Goal: Information Seeking & Learning: Learn about a topic

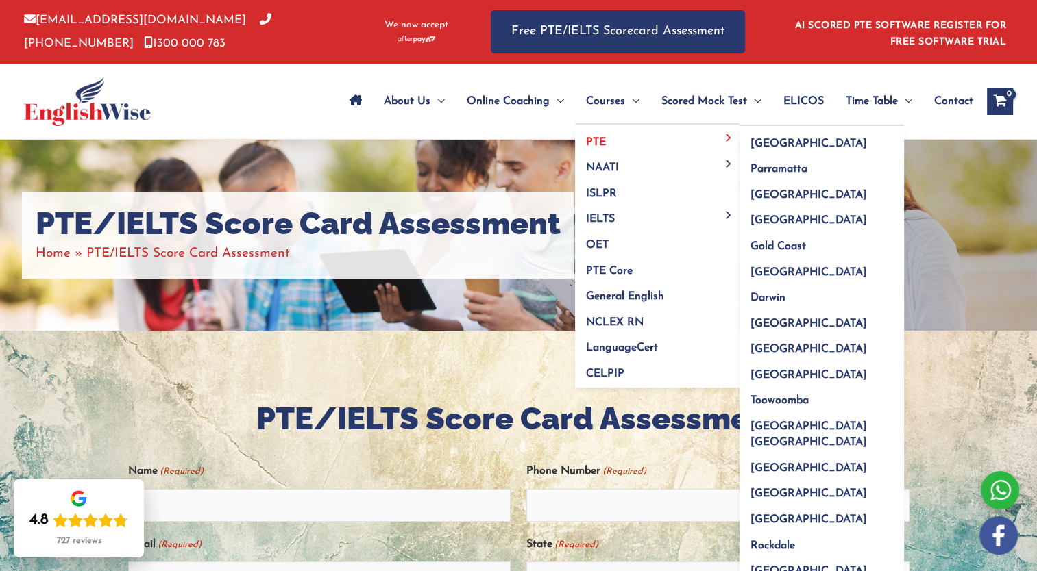
click at [600, 143] on span "PTE" at bounding box center [596, 142] width 20 height 11
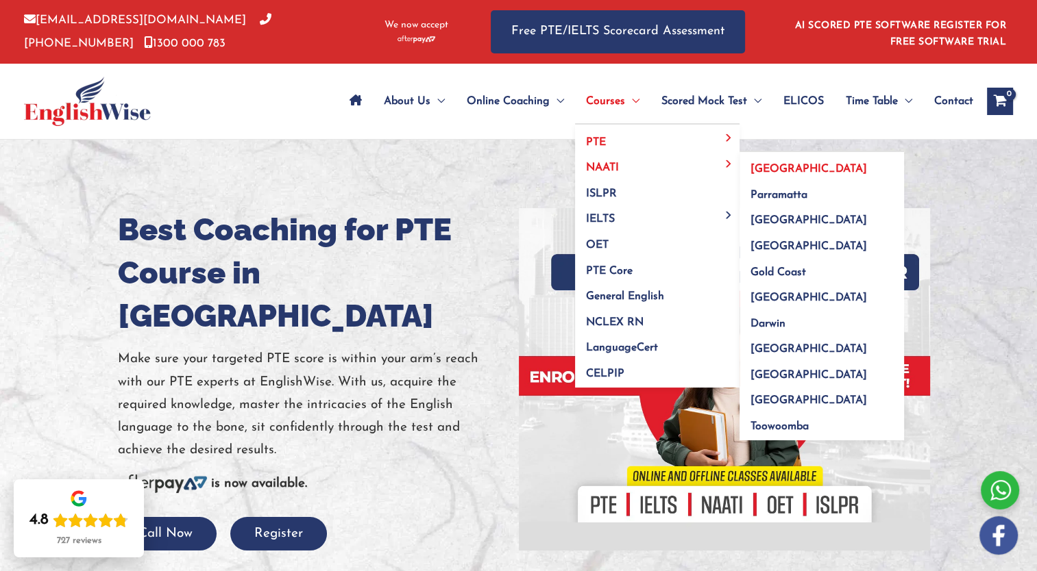
click at [753, 170] on span "Sydney" at bounding box center [808, 169] width 116 height 11
click at [753, 170] on span "[GEOGRAPHIC_DATA]" at bounding box center [808, 169] width 116 height 11
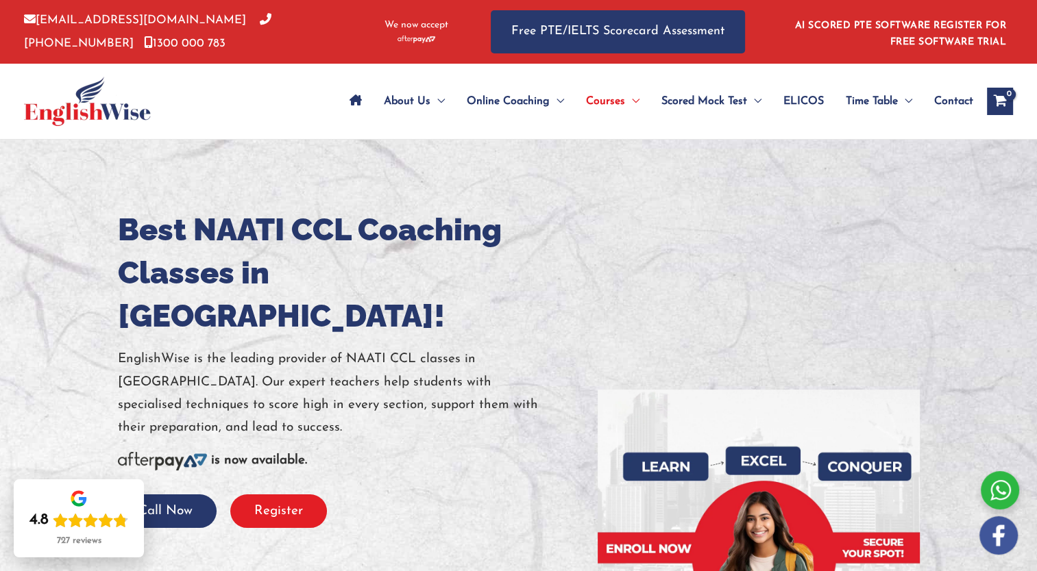
click at [299, 495] on button "Register" at bounding box center [278, 512] width 97 height 34
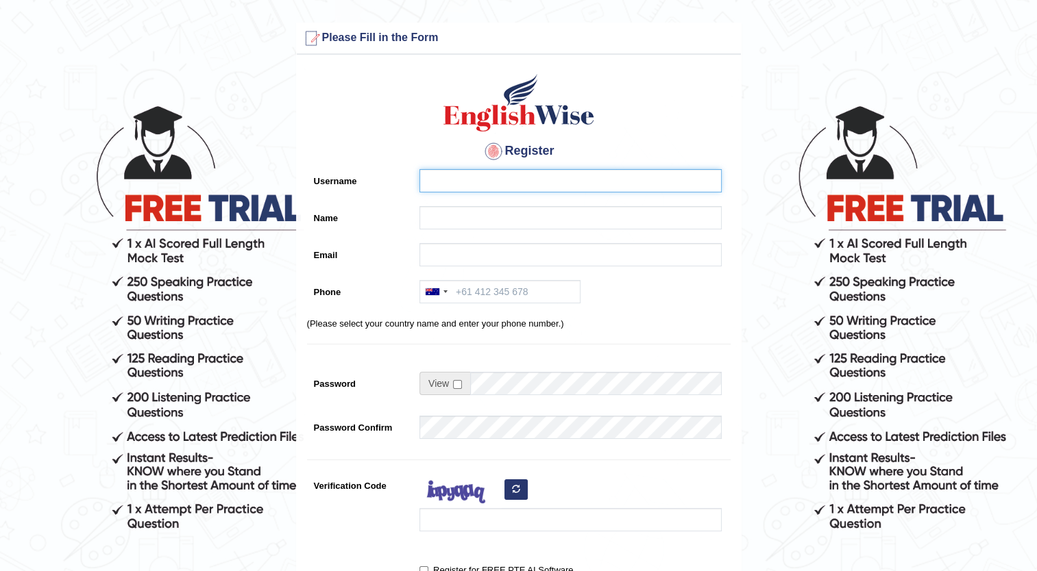
type input "ramaresh"
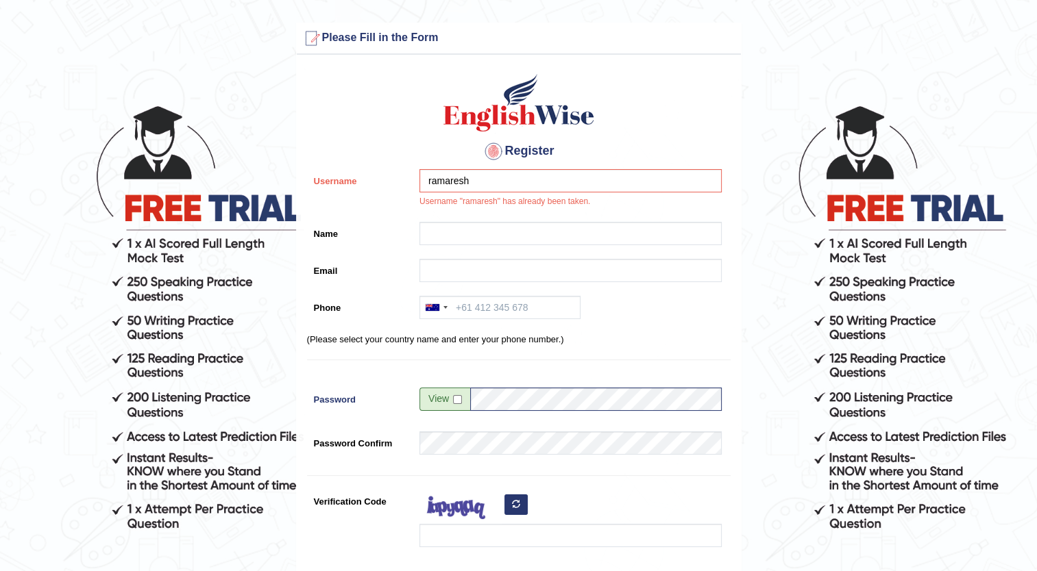
drag, startPoint x: 0, startPoint y: 0, endPoint x: 299, endPoint y: 445, distance: 536.2
click at [299, 445] on div "Register Username ramaresh Username "ramaresh" has already been taken. Name Ema…" at bounding box center [519, 356] width 444 height 588
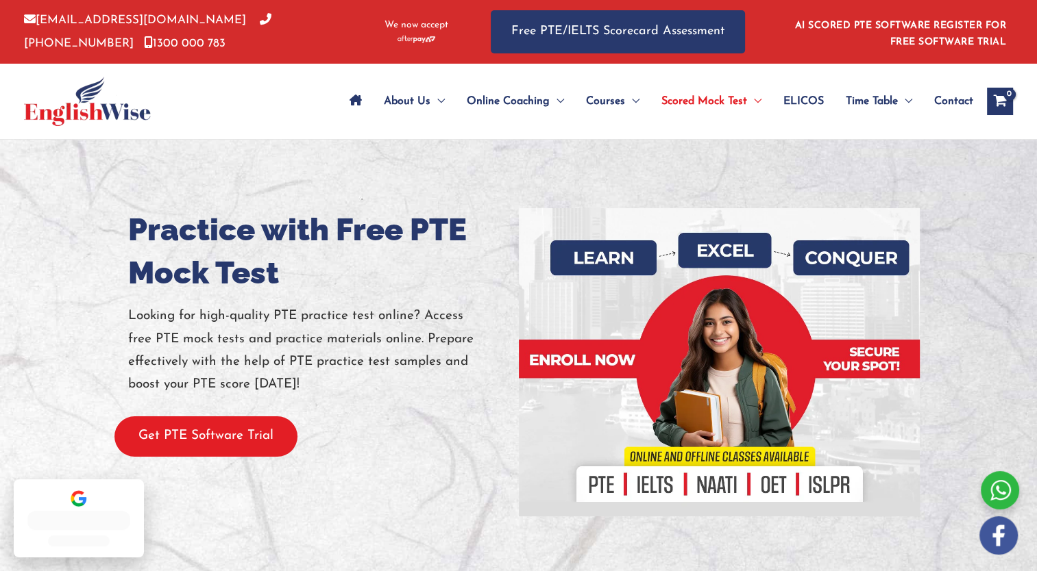
click at [282, 445] on button "Get PTE Software Trial" at bounding box center [205, 437] width 183 height 40
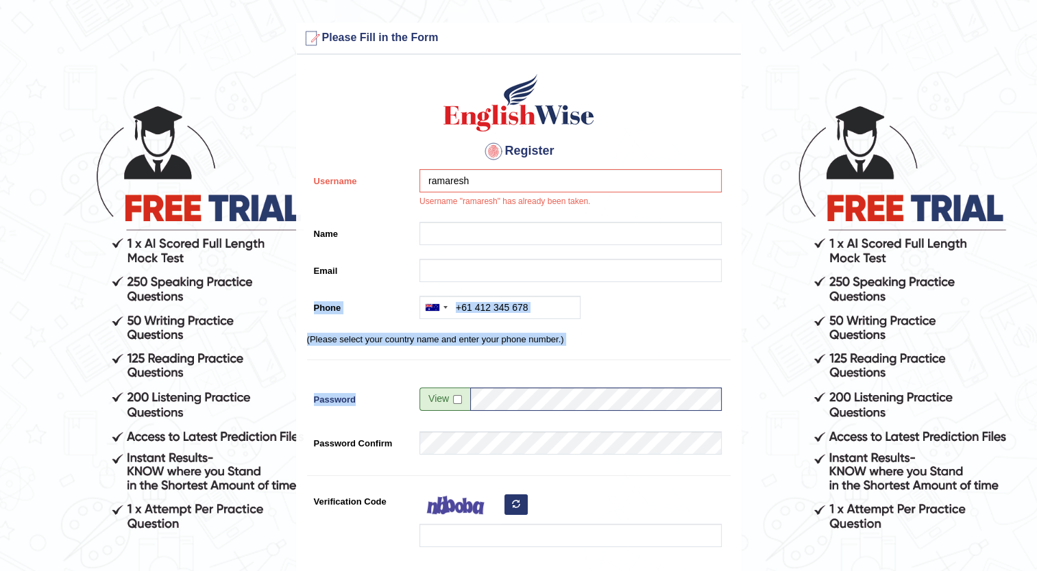
click at [337, 275] on form "Please fix the following errors: Please Fill in the Form Register Username rama…" at bounding box center [518, 393] width 1032 height 741
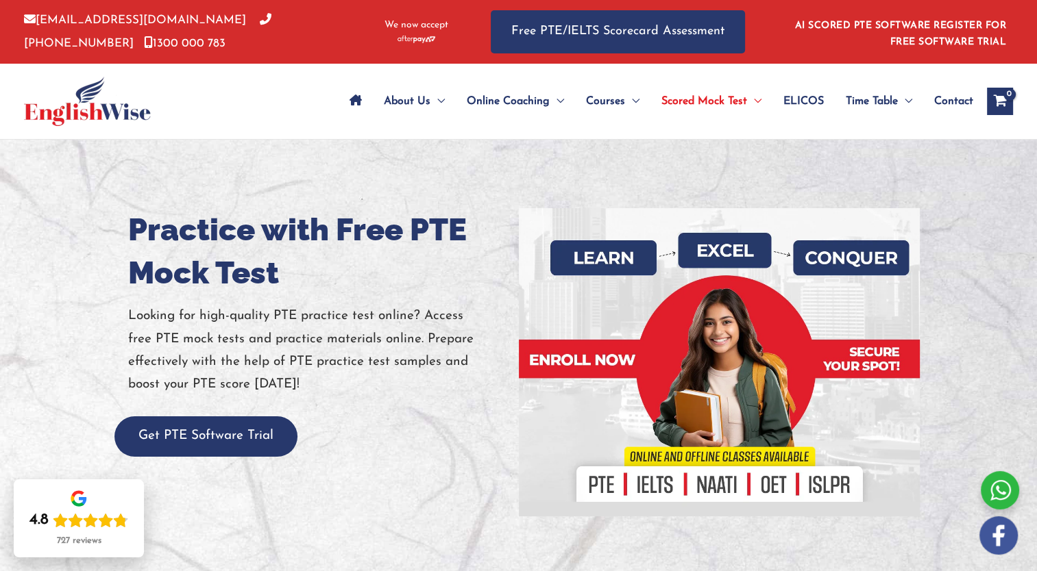
click at [947, 98] on span "Contact" at bounding box center [953, 101] width 39 height 48
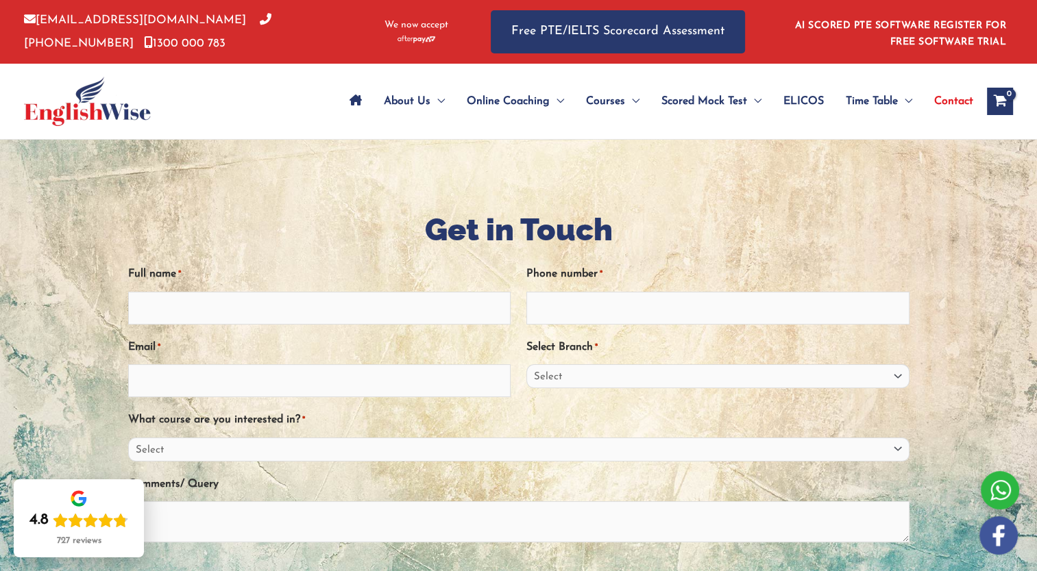
click at [86, 119] on img at bounding box center [87, 101] width 127 height 49
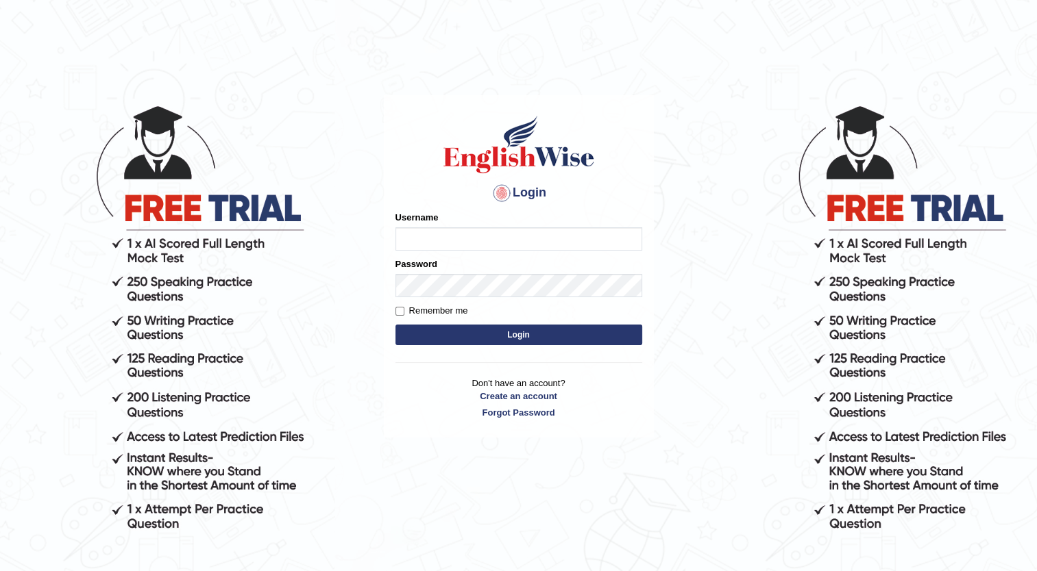
type input "ramaresh"
click at [400, 313] on input "Remember me" at bounding box center [399, 311] width 9 height 9
checkbox input "true"
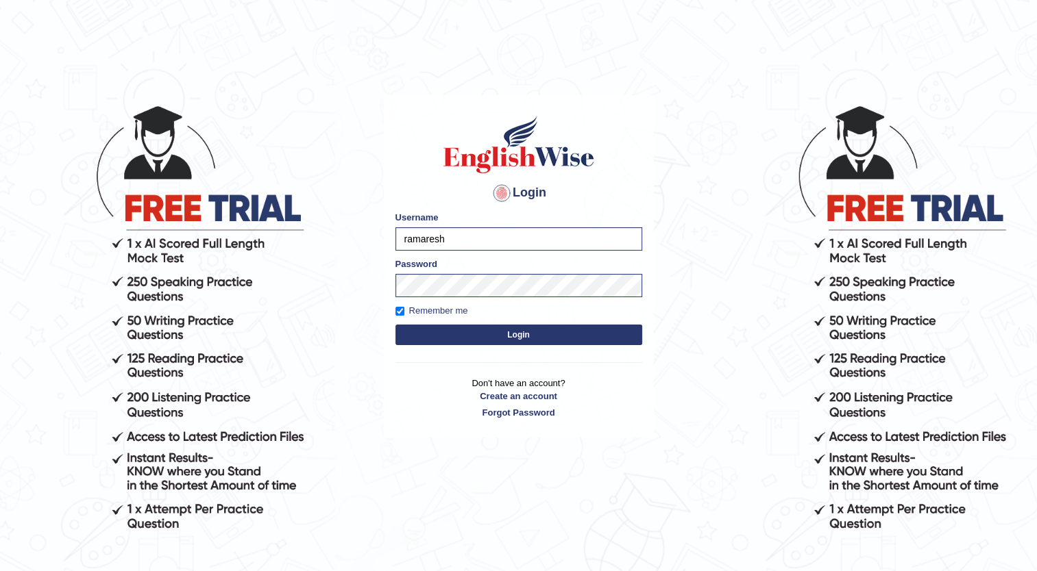
click at [474, 334] on button "Login" at bounding box center [518, 335] width 247 height 21
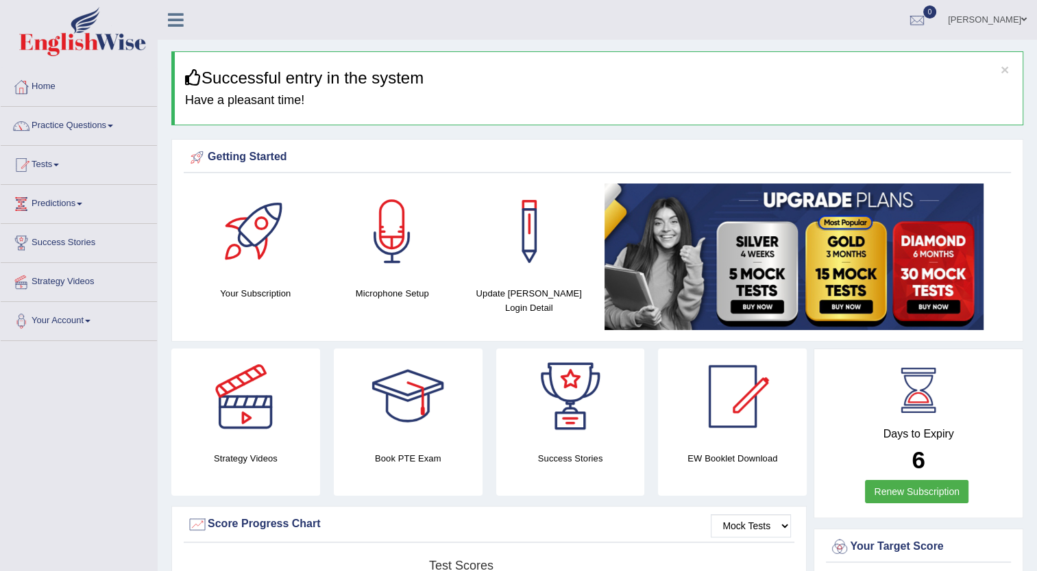
click at [175, 174] on div "Getting Started Your Subscription Microphone Setup Update [PERSON_NAME] Login D…" at bounding box center [597, 240] width 852 height 203
click at [87, 133] on link "Practice Questions" at bounding box center [79, 124] width 156 height 34
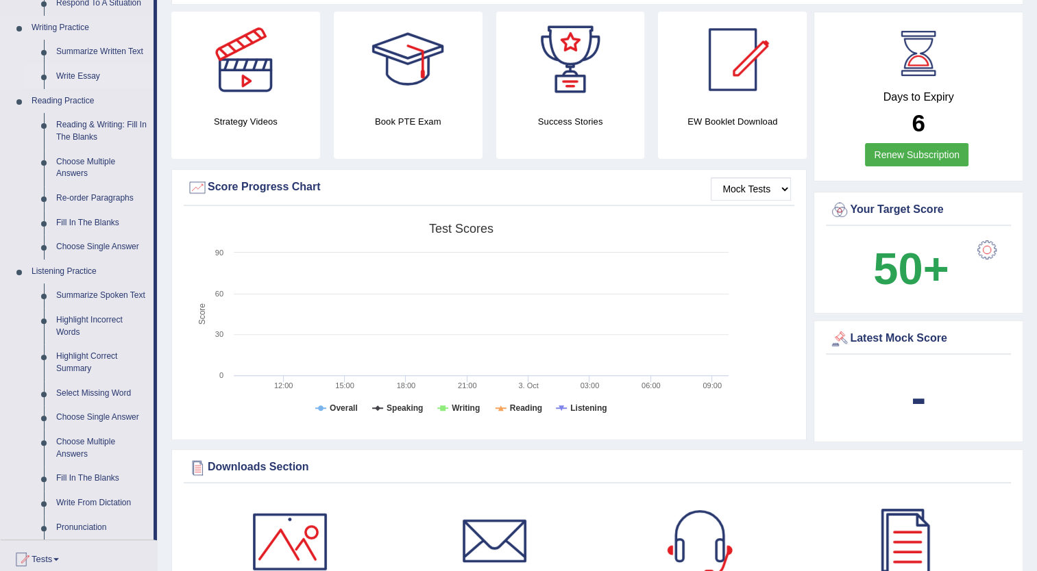
scroll to position [342, 0]
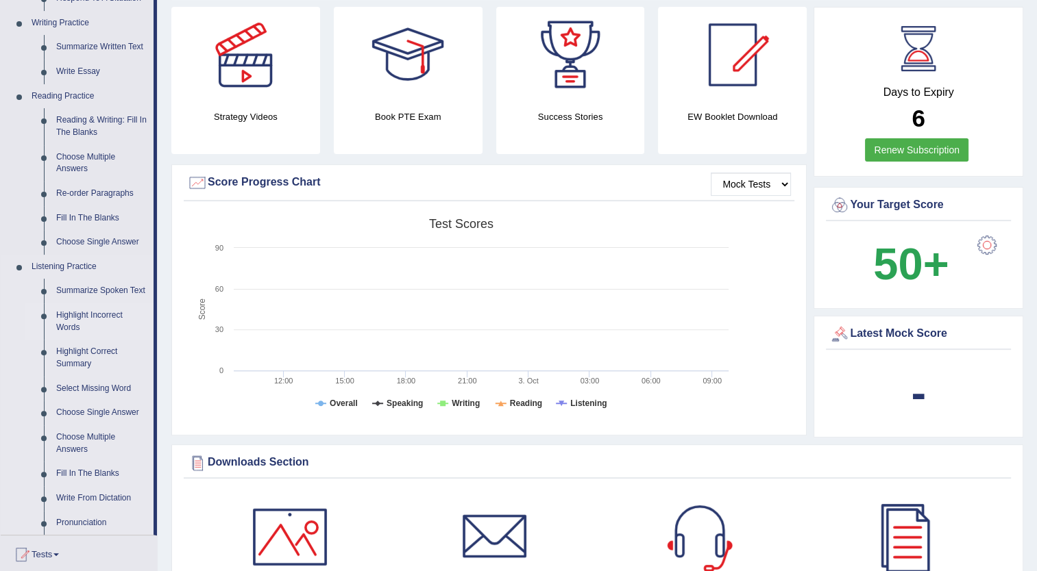
click at [77, 317] on link "Highlight Incorrect Words" at bounding box center [101, 321] width 103 height 36
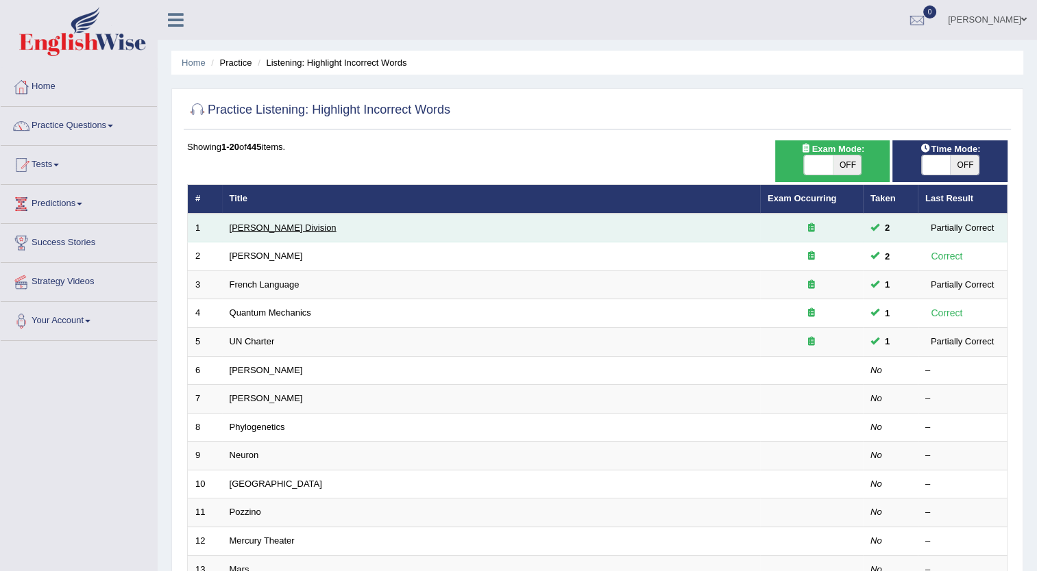
click at [273, 223] on link "Ward Division" at bounding box center [283, 228] width 107 height 10
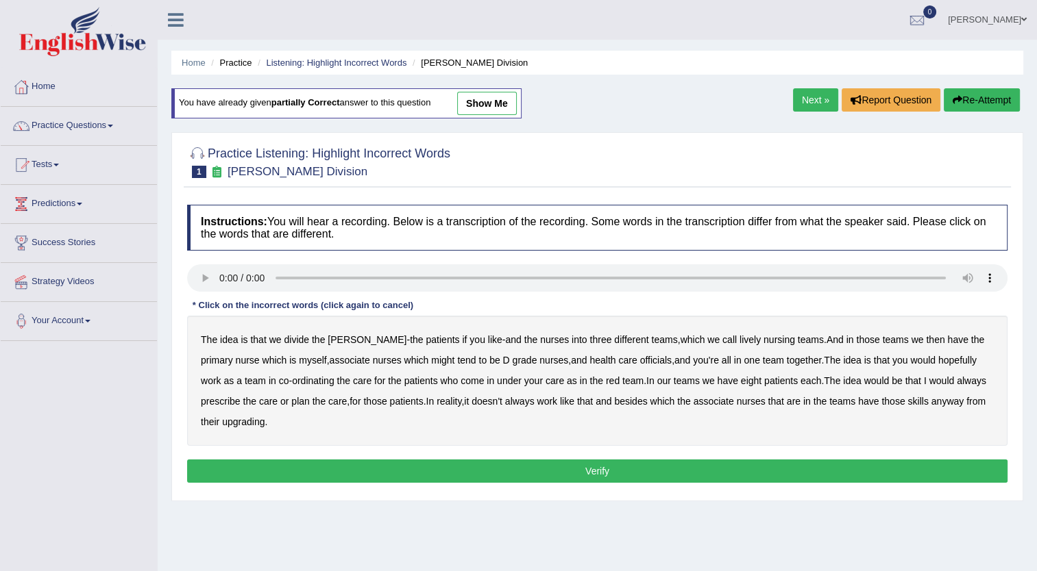
click at [457, 362] on b "tend" at bounding box center [466, 360] width 18 height 11
click at [457, 355] on b "tend" at bounding box center [466, 360] width 18 height 11
click at [811, 103] on link "Next »" at bounding box center [815, 99] width 45 height 23
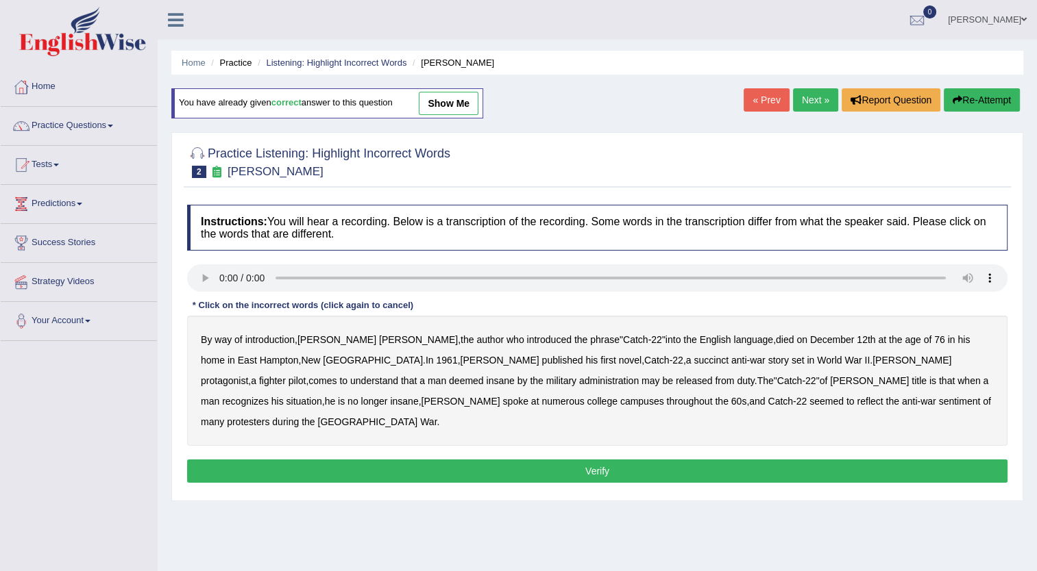
click at [693, 361] on b "succinct" at bounding box center [710, 360] width 35 height 11
click at [579, 382] on b "administration" at bounding box center [609, 380] width 60 height 11
click at [322, 396] on b "situation" at bounding box center [304, 401] width 36 height 11
click at [856, 401] on b "reflect" at bounding box center [869, 401] width 26 height 11
click at [600, 460] on button "Verify" at bounding box center [597, 471] width 820 height 23
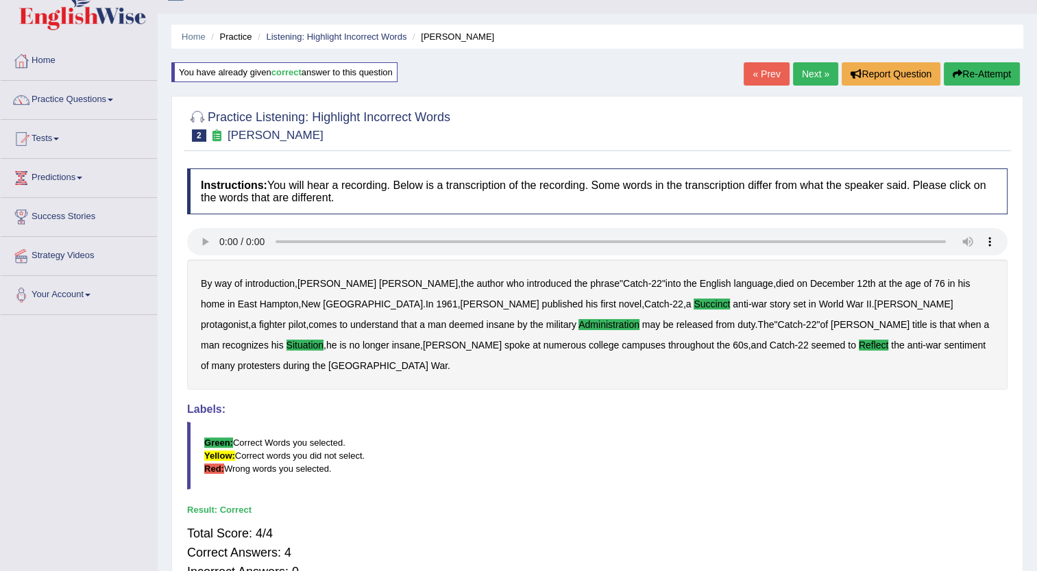
scroll to position [21, 0]
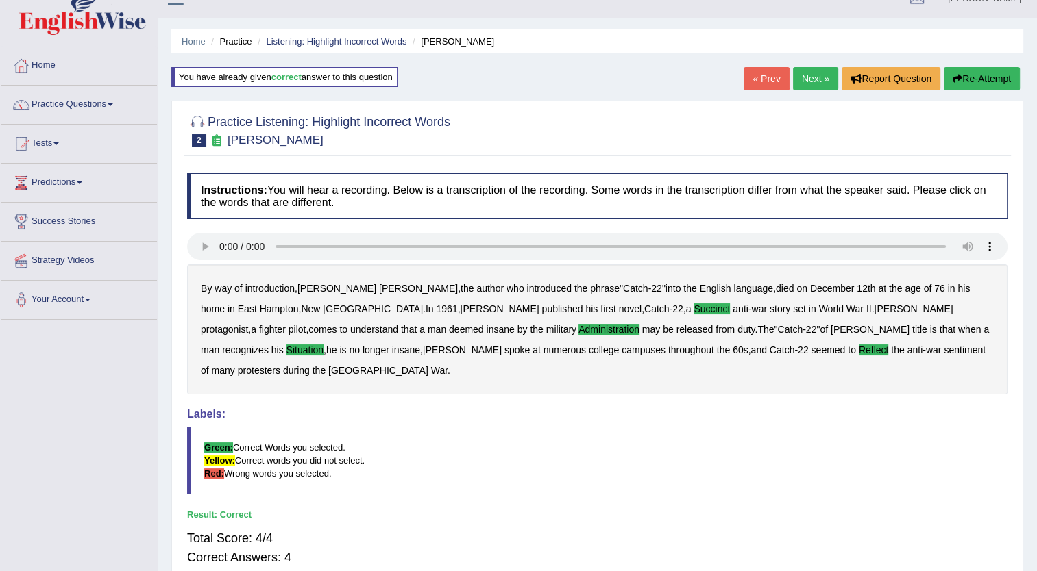
click at [809, 81] on link "Next »" at bounding box center [815, 78] width 45 height 23
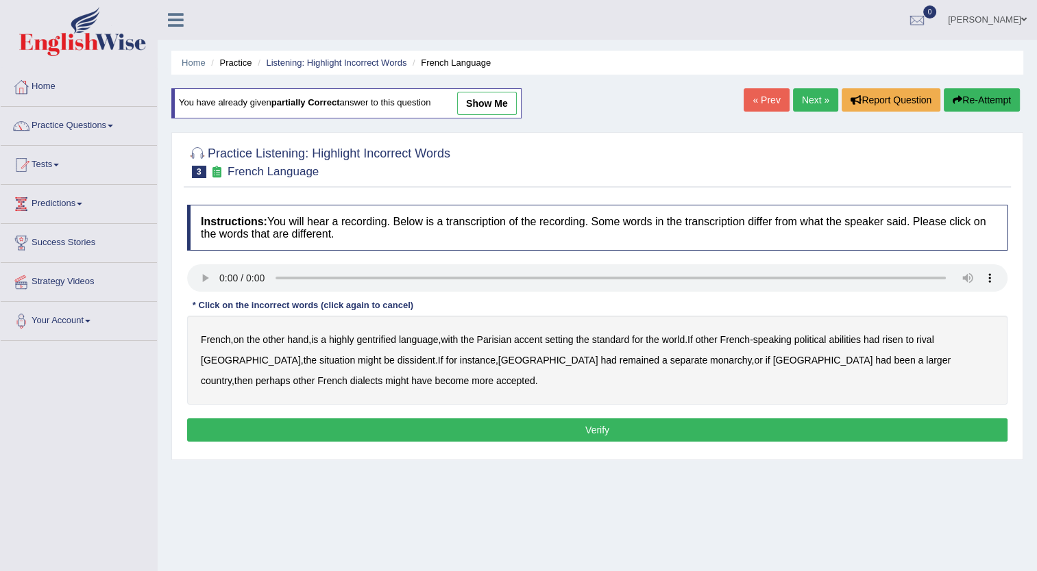
click at [380, 342] on b "gentrified" at bounding box center [376, 339] width 40 height 11
click at [397, 360] on b "dissident" at bounding box center [416, 360] width 38 height 11
click at [710, 362] on b "monarchy" at bounding box center [730, 360] width 41 height 11
click at [652, 425] on button "Verify" at bounding box center [597, 430] width 820 height 23
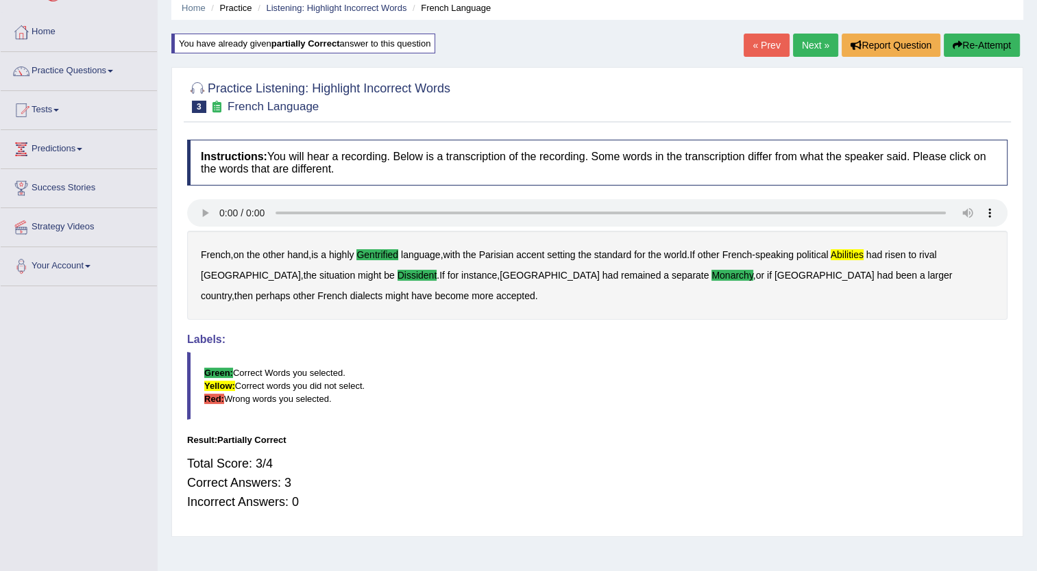
scroll to position [12, 0]
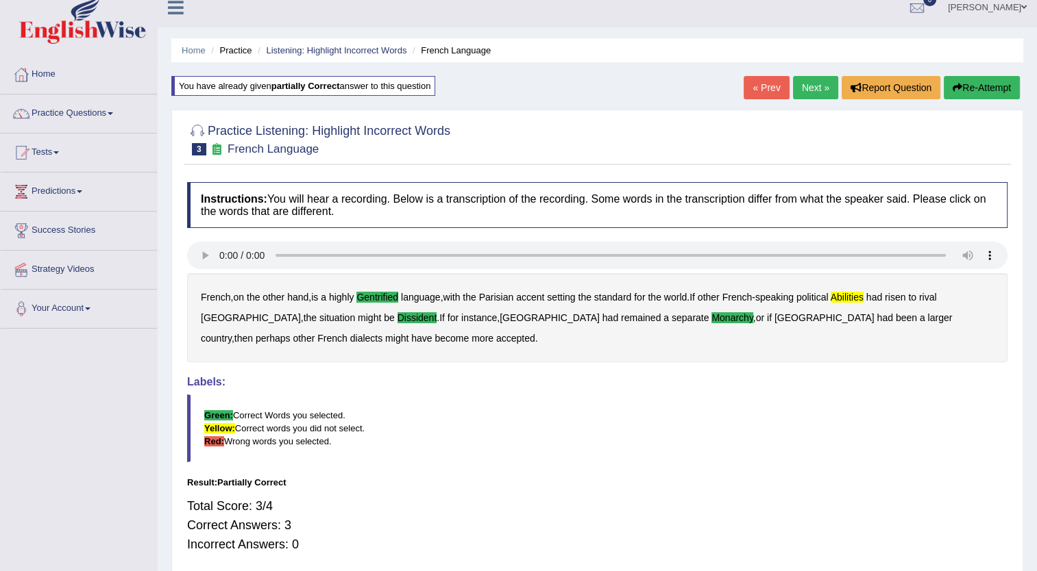
click at [811, 88] on link "Next »" at bounding box center [815, 87] width 45 height 23
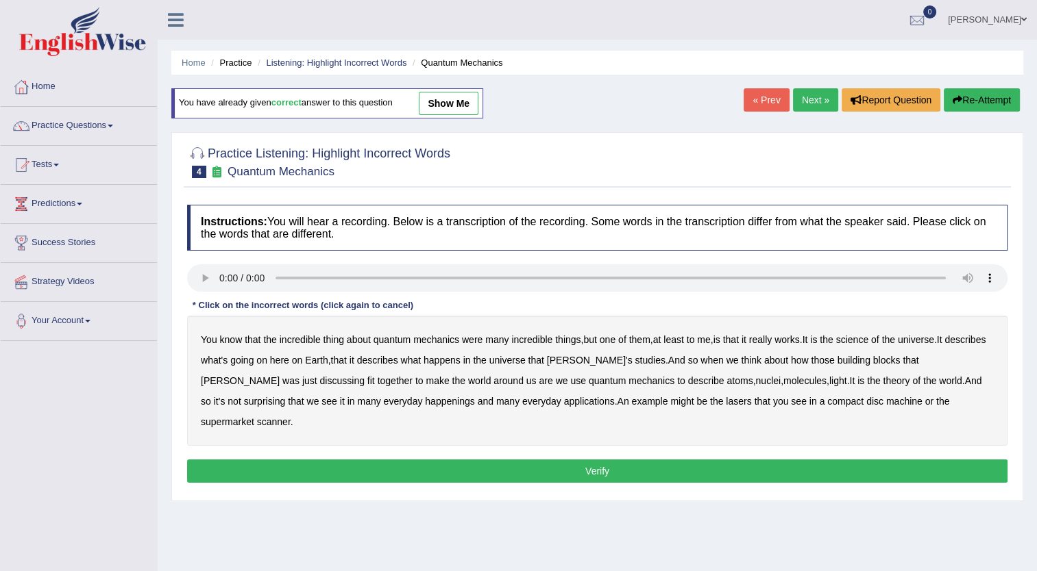
click at [867, 335] on b "science" at bounding box center [852, 339] width 32 height 11
click at [320, 380] on b "discussing" at bounding box center [342, 380] width 45 height 11
click at [425, 402] on b "happenings" at bounding box center [449, 401] width 49 height 11
click at [886, 397] on b "machine" at bounding box center [904, 401] width 36 height 11
click at [686, 460] on button "Verify" at bounding box center [597, 471] width 820 height 23
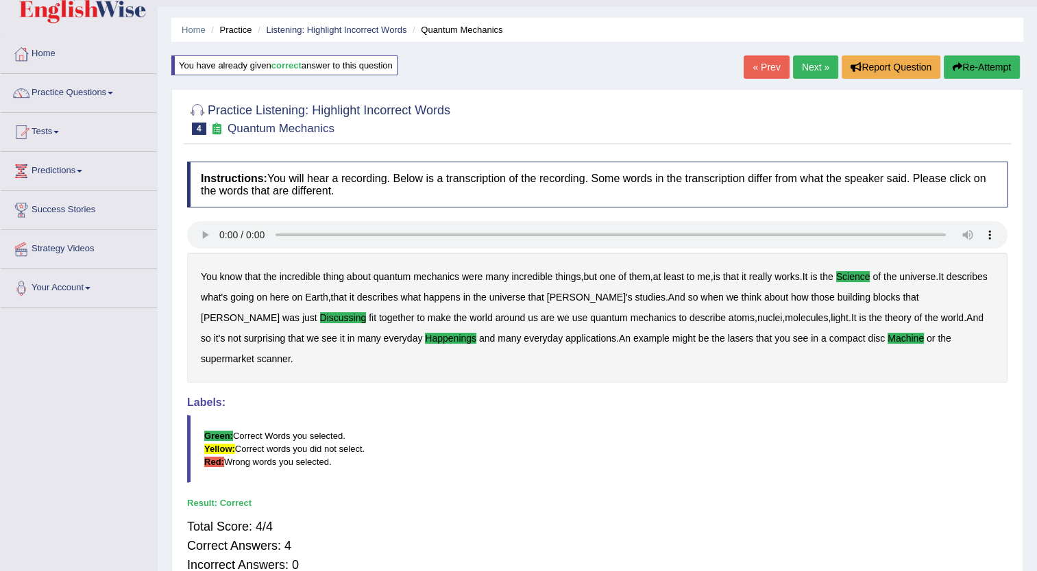
scroll to position [32, 0]
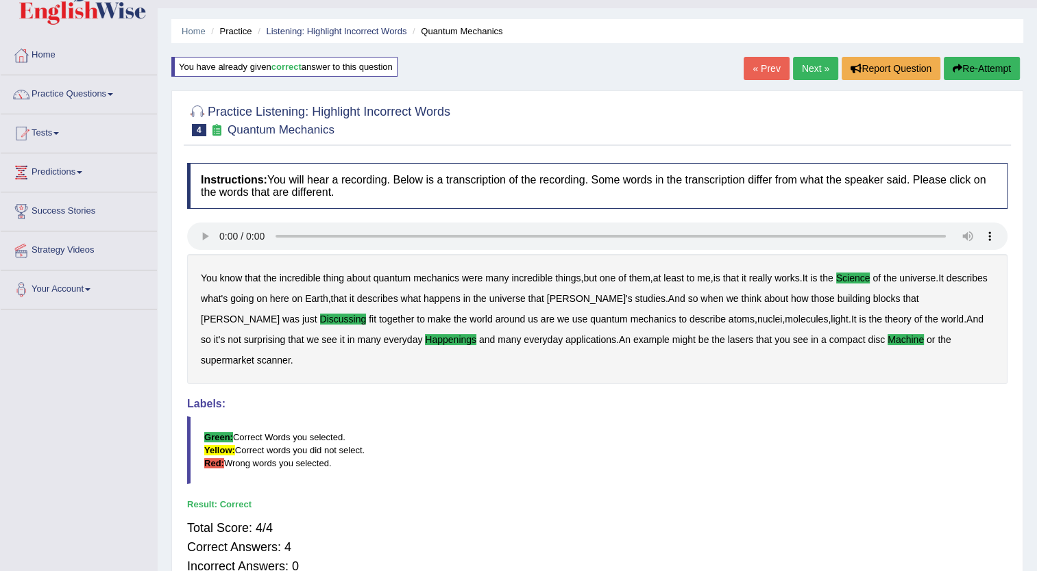
click at [807, 64] on link "Next »" at bounding box center [815, 68] width 45 height 23
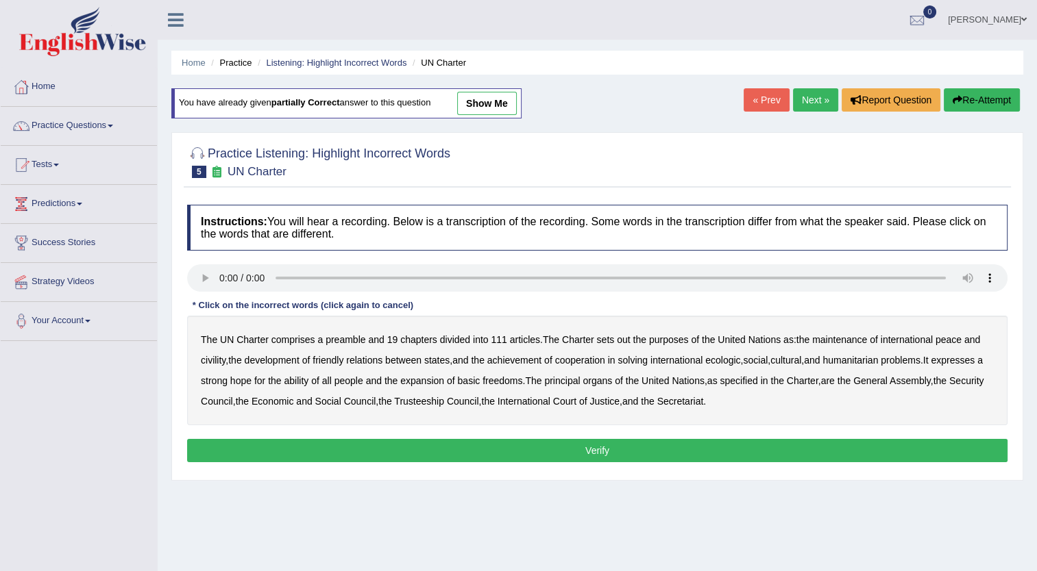
click at [214, 356] on b "civility" at bounding box center [213, 360] width 25 height 11
click at [734, 356] on b "ecologic" at bounding box center [722, 360] width 35 height 11
click at [308, 380] on b "ability" at bounding box center [296, 380] width 25 height 11
drag, startPoint x: 587, startPoint y: 410, endPoint x: 593, endPoint y: 448, distance: 38.9
click at [593, 448] on div "Instructions: You will hear a recording. Below is a transcription of the record…" at bounding box center [597, 335] width 827 height 275
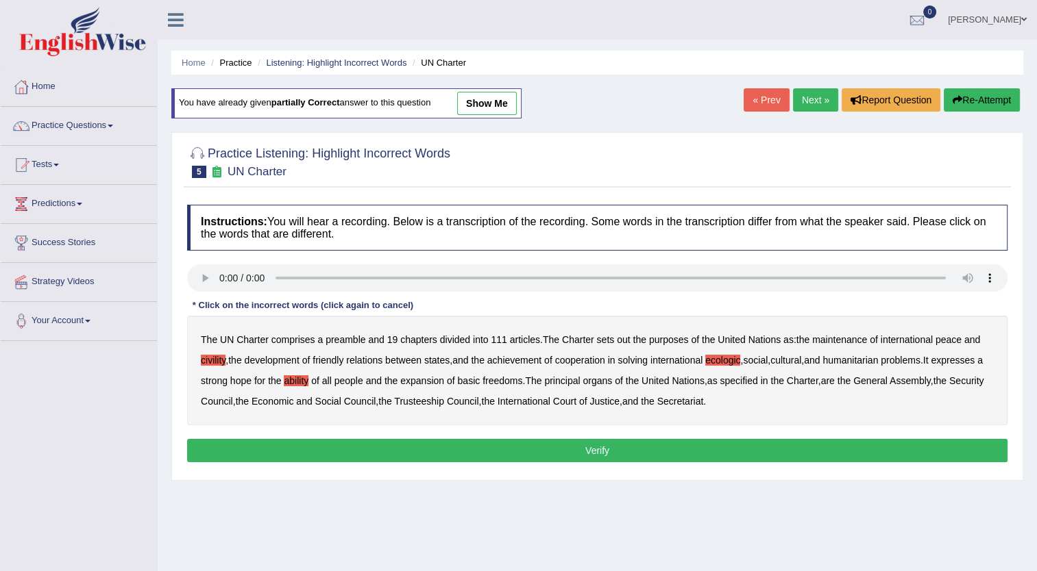
click at [593, 448] on button "Verify" at bounding box center [597, 450] width 820 height 23
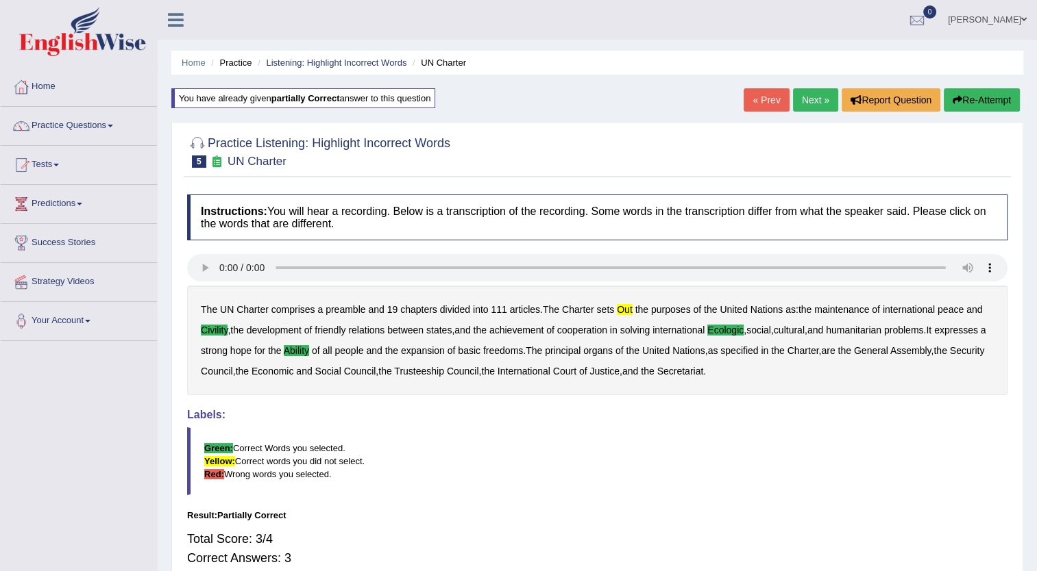
click at [798, 105] on link "Next »" at bounding box center [815, 99] width 45 height 23
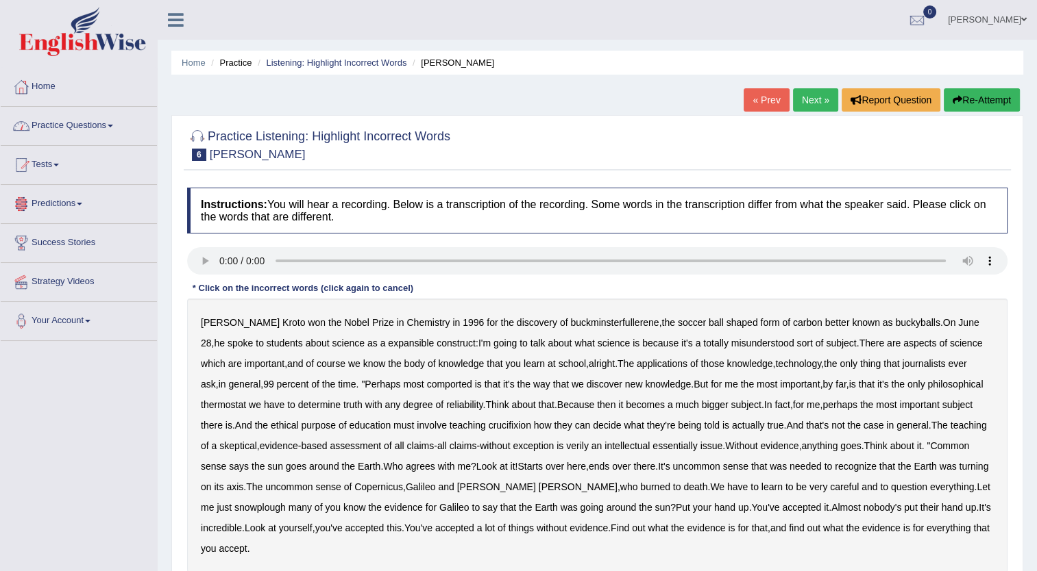
click at [44, 83] on link "Home" at bounding box center [79, 85] width 156 height 34
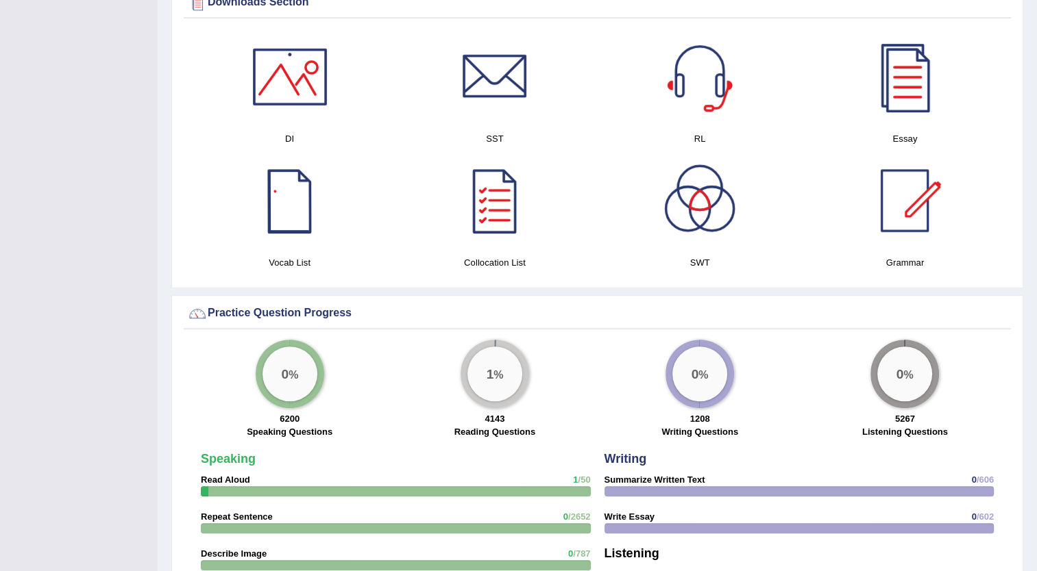
scroll to position [721, 0]
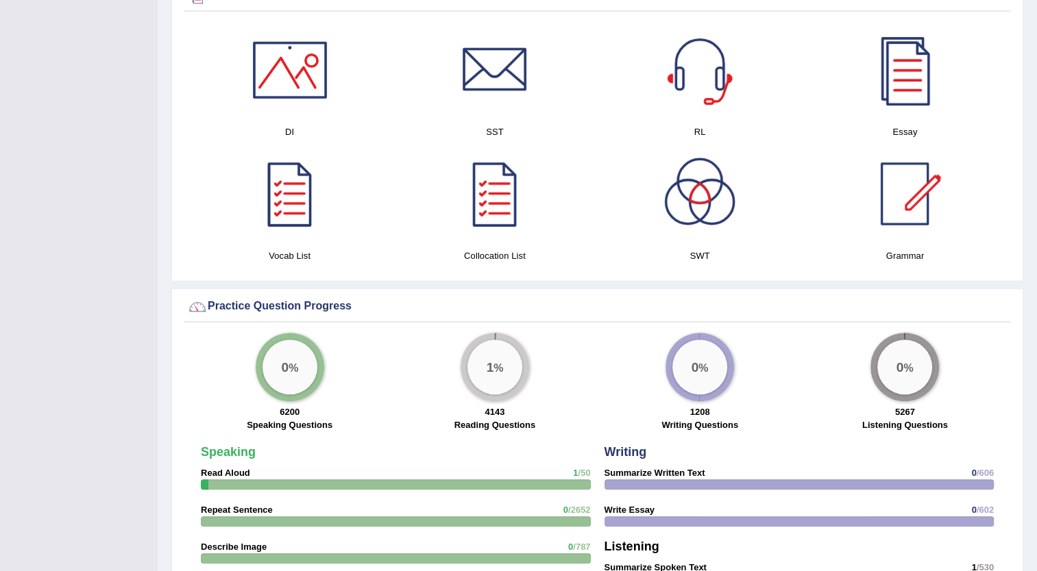
click at [334, 314] on div "Practice Question Progress" at bounding box center [597, 309] width 827 height 27
drag, startPoint x: 334, startPoint y: 314, endPoint x: 333, endPoint y: 344, distance: 29.5
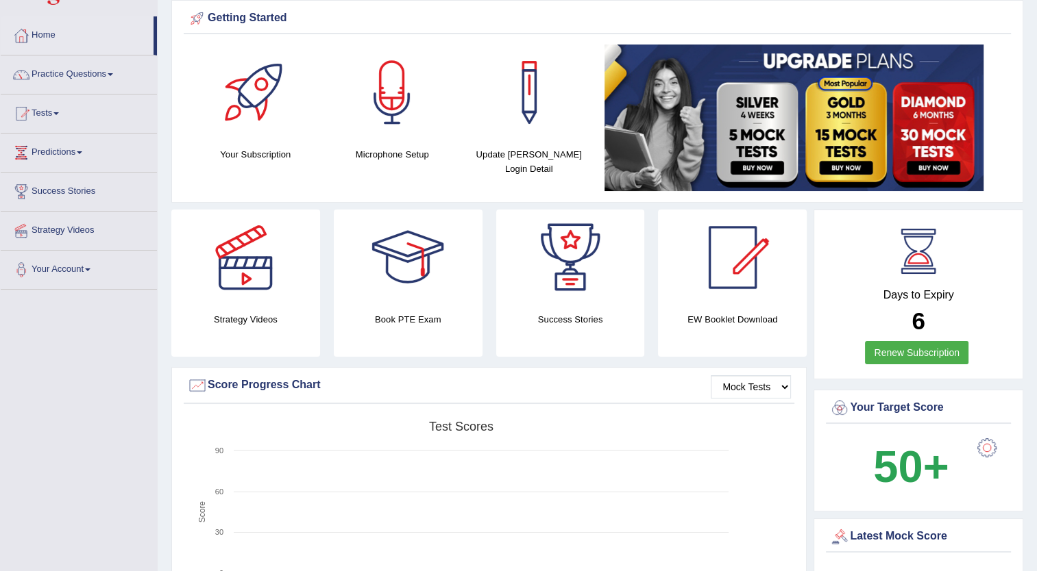
scroll to position [0, 0]
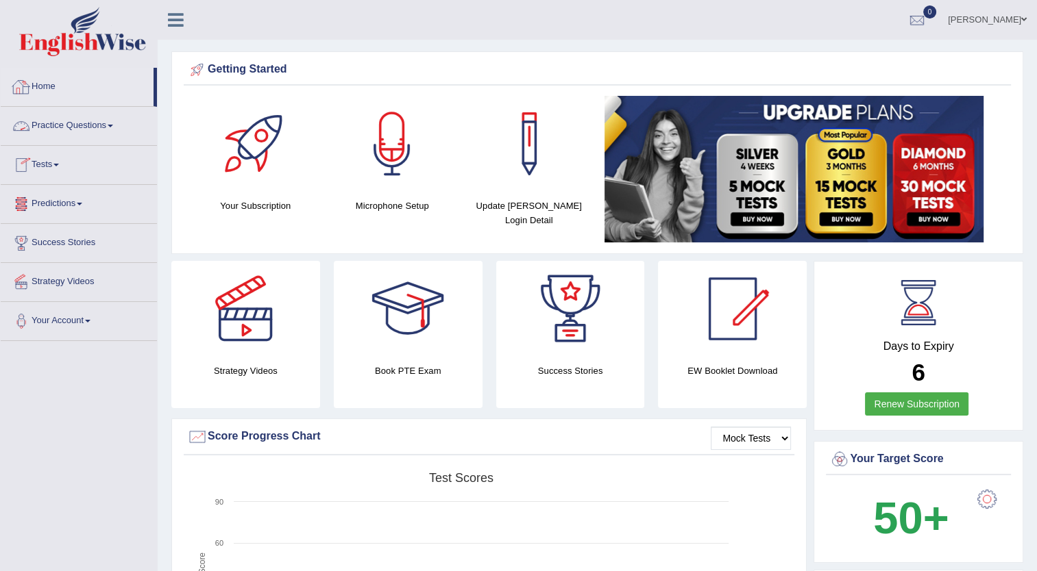
click at [70, 94] on link "Home" at bounding box center [77, 85] width 153 height 34
click at [63, 167] on link "Tests" at bounding box center [79, 163] width 156 height 34
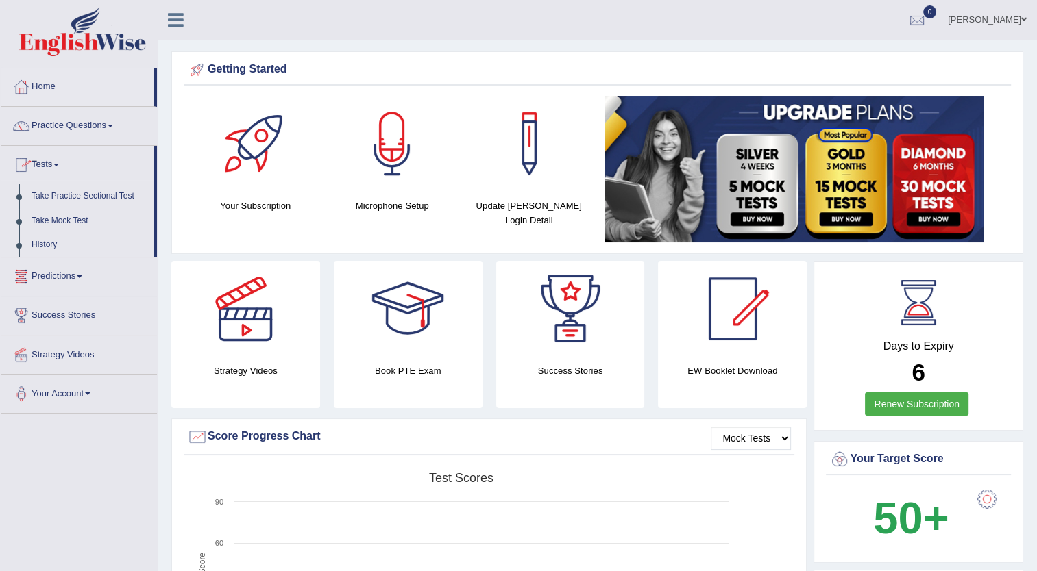
click at [63, 167] on link "Tests" at bounding box center [77, 163] width 153 height 34
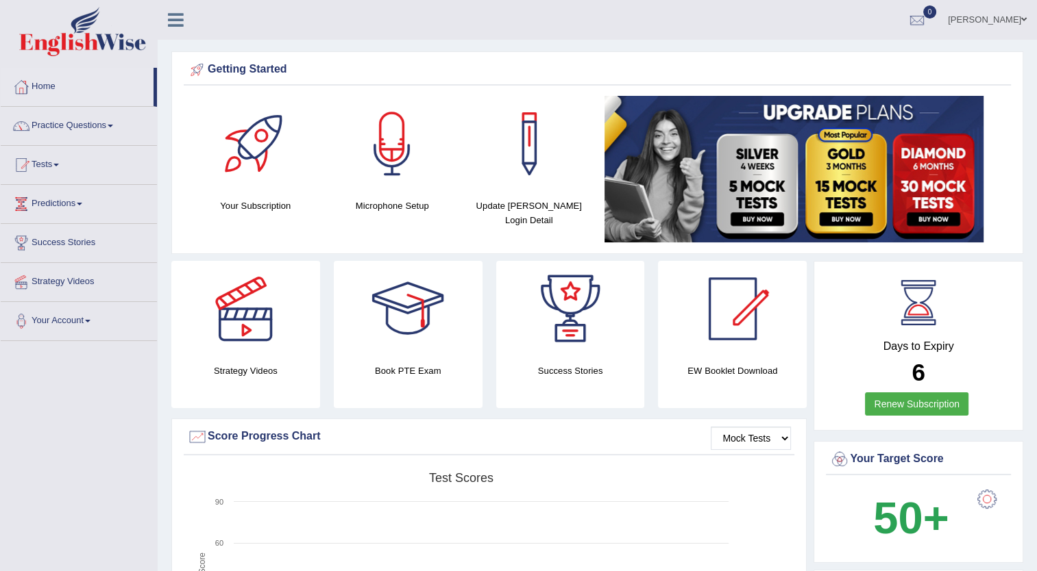
click at [63, 167] on link "Tests" at bounding box center [79, 163] width 156 height 34
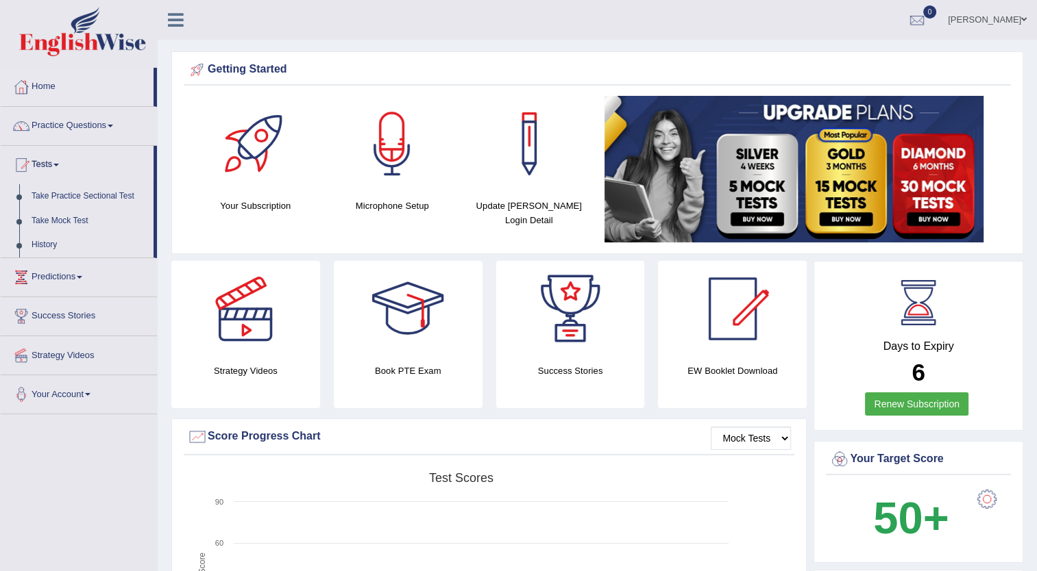
click at [63, 167] on link "Tests" at bounding box center [77, 163] width 153 height 34
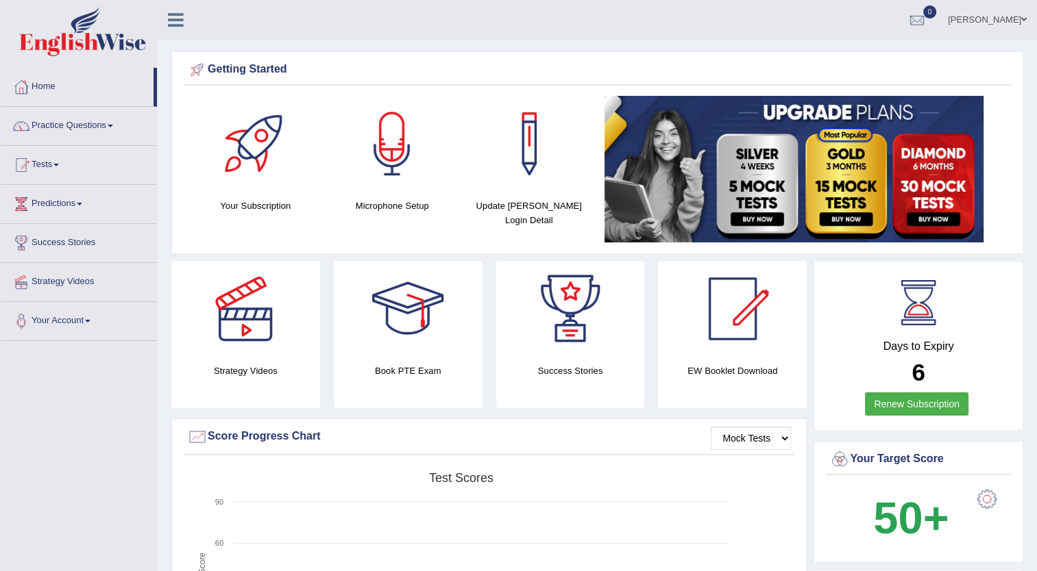
click at [63, 167] on link "Tests" at bounding box center [79, 163] width 156 height 34
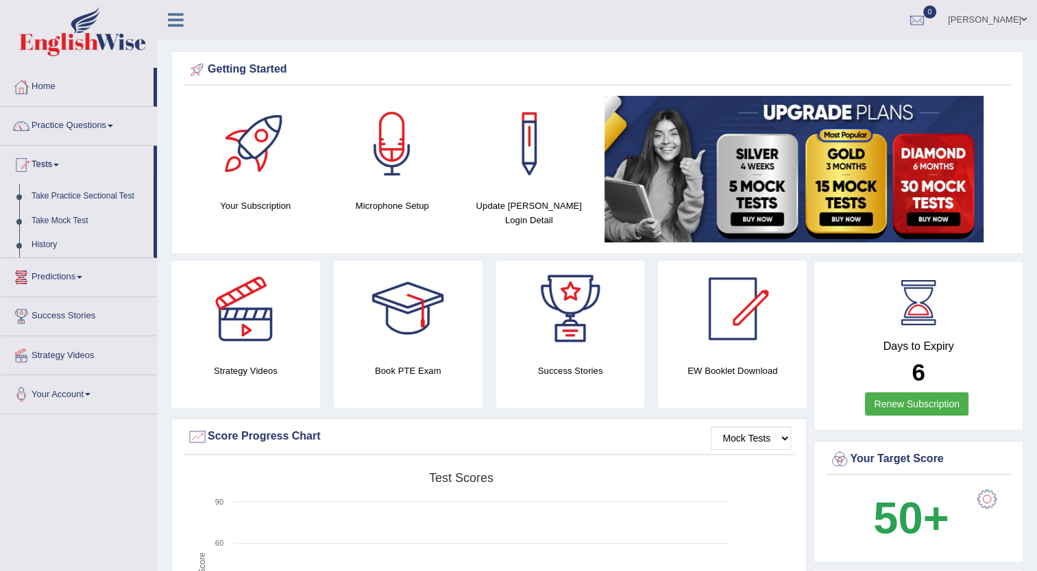
click at [82, 271] on link "Predictions" at bounding box center [79, 275] width 156 height 34
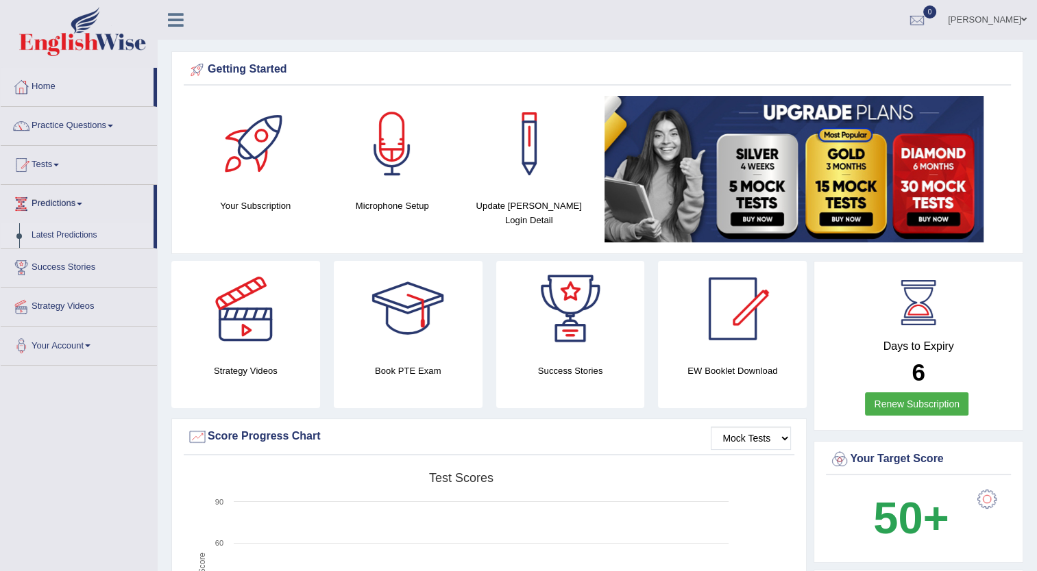
click at [73, 238] on link "Latest Predictions" at bounding box center [89, 235] width 128 height 25
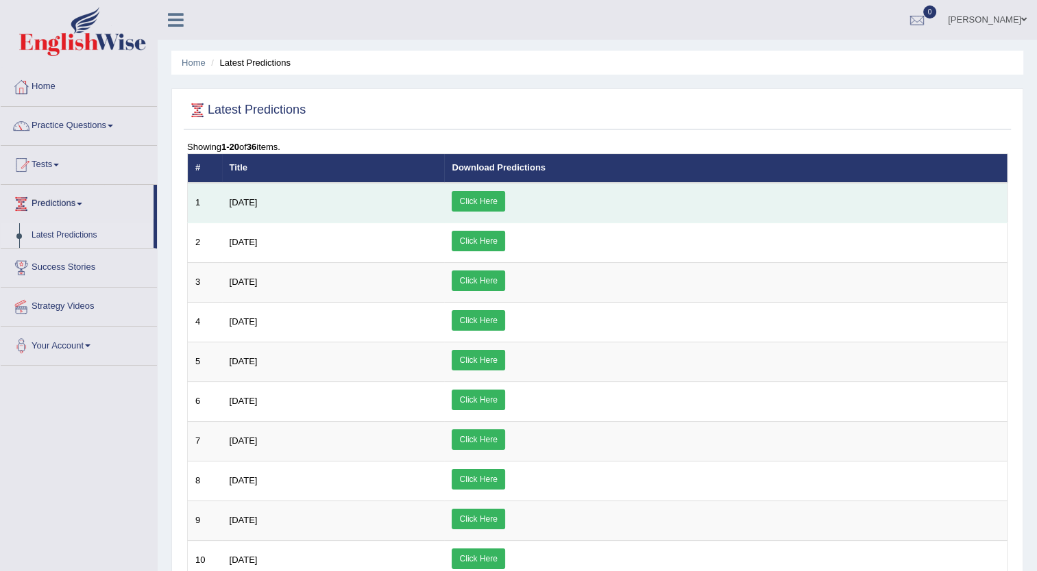
click at [285, 197] on td "[DATE]" at bounding box center [333, 203] width 223 height 40
click at [504, 195] on link "Click Here" at bounding box center [477, 201] width 53 height 21
